Goal: Information Seeking & Learning: Learn about a topic

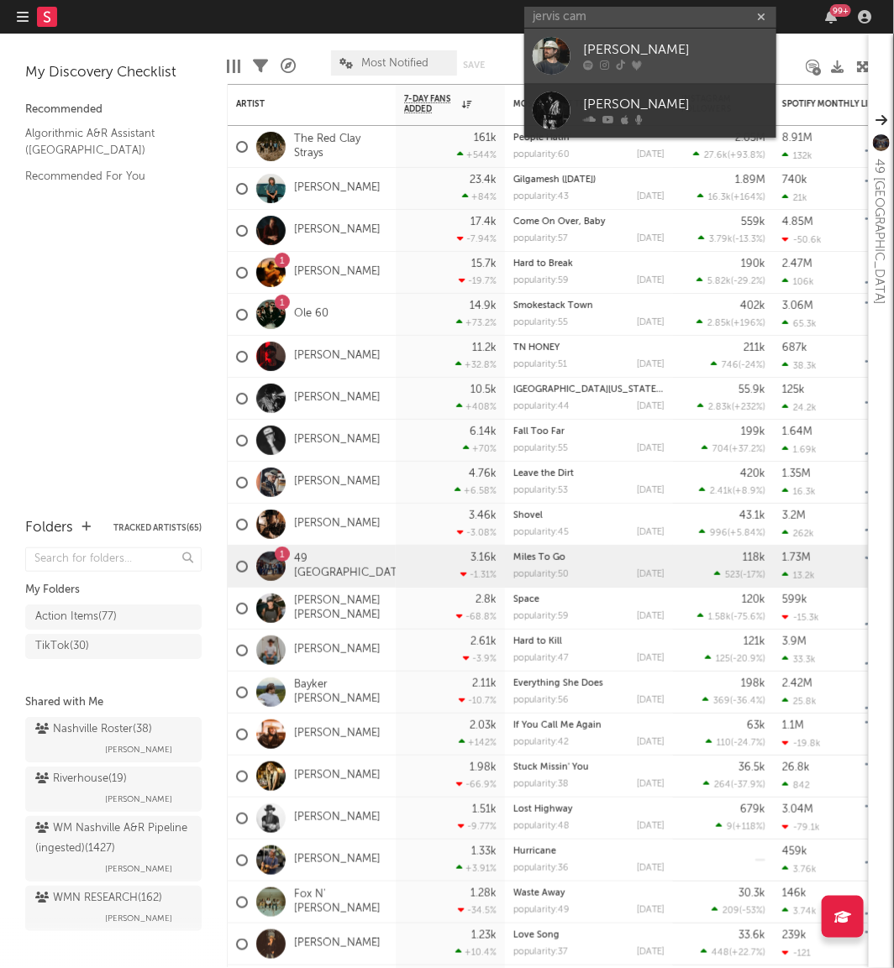
type input "jervis cam"
click at [559, 39] on div at bounding box center [551, 56] width 38 height 38
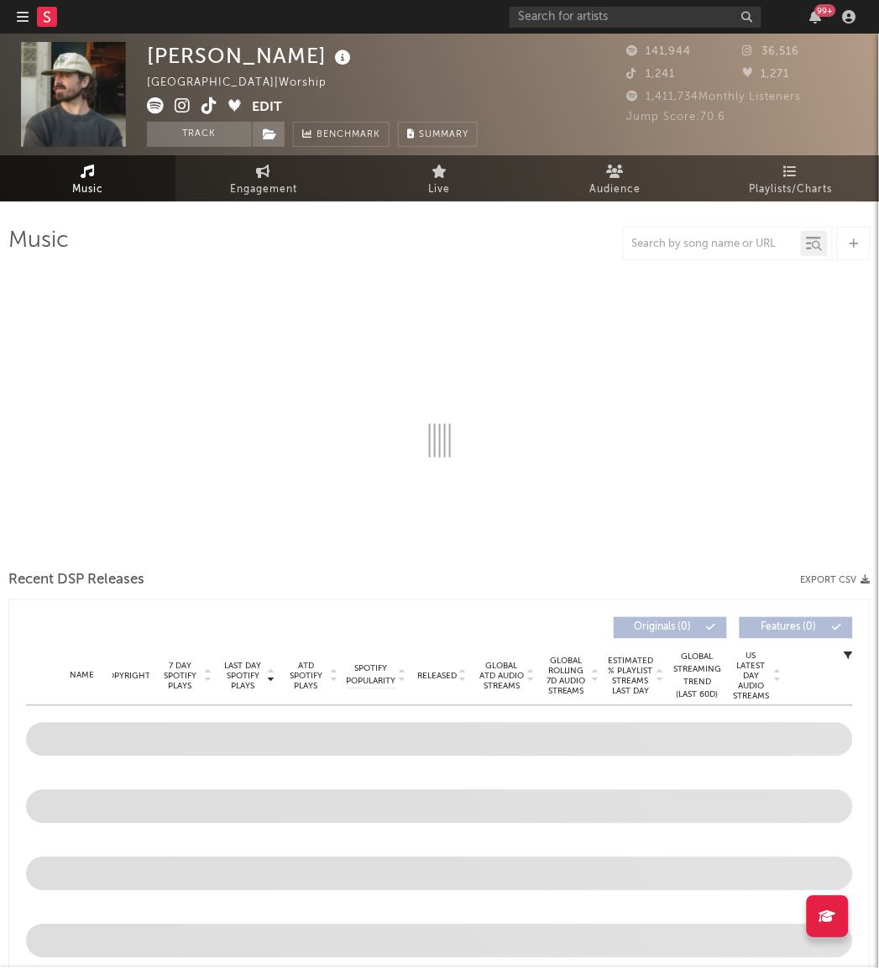
select select "6m"
